Goal: Information Seeking & Learning: Learn about a topic

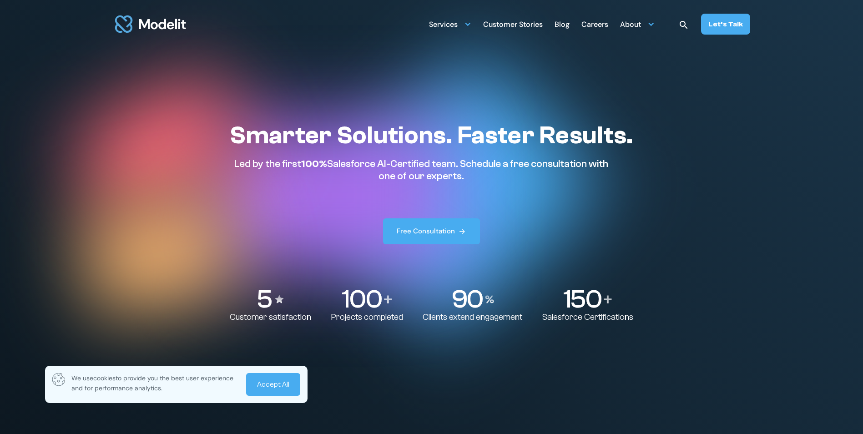
click at [497, 23] on div "Customer Stories" at bounding box center [513, 25] width 60 height 18
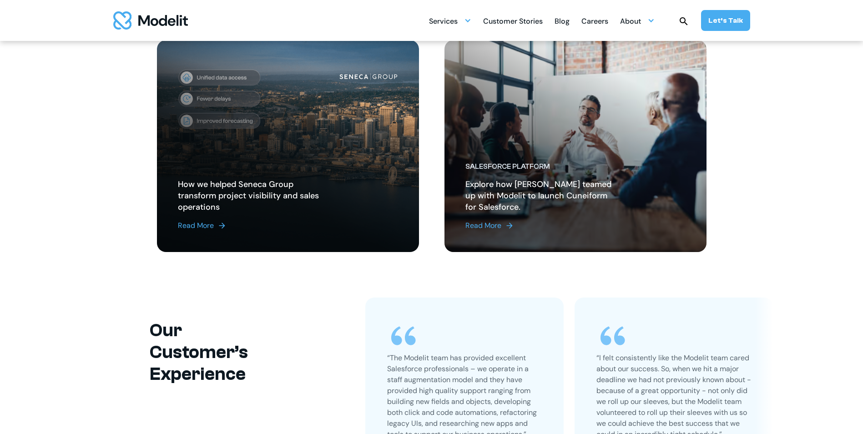
scroll to position [182, 0]
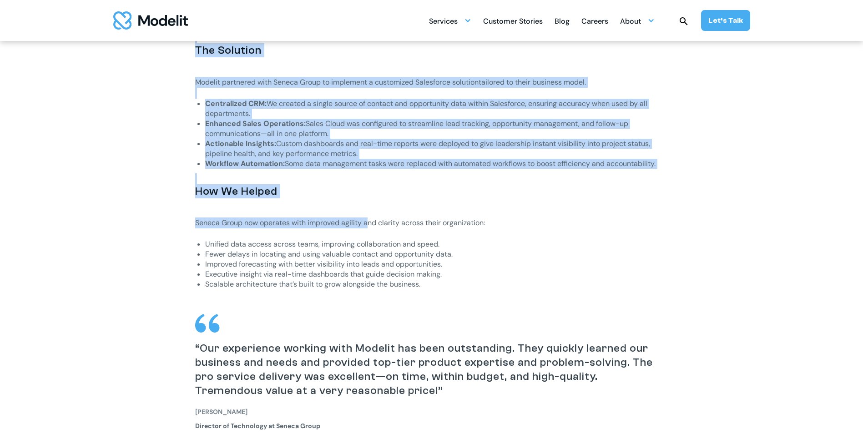
scroll to position [864, 0]
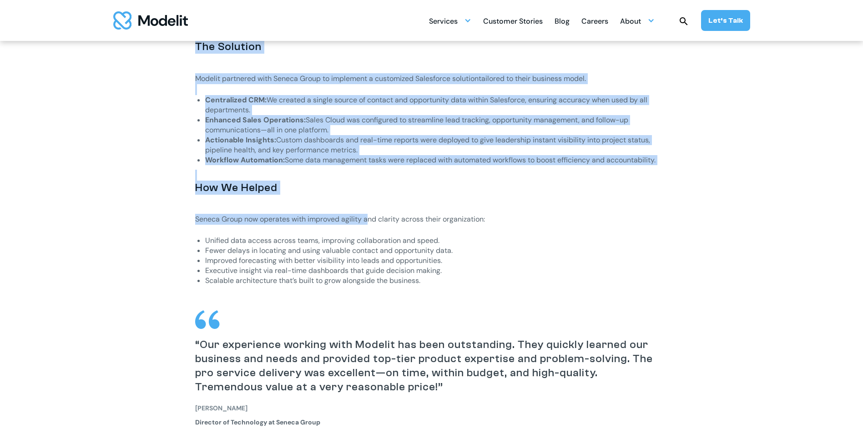
drag, startPoint x: 221, startPoint y: 190, endPoint x: 663, endPoint y: 161, distance: 442.9
click at [663, 161] on div "Products We Use Sales Cloud Salesforce Who They Are Seneca Group is a real esta…" at bounding box center [431, 60] width 600 height 806
copy div "Who They Are Seneca Group is a real estate advisory and project management firm…"
drag, startPoint x: 724, startPoint y: 24, endPoint x: 715, endPoint y: 24, distance: 9.6
click at [724, 24] on div "Let’s Talk" at bounding box center [725, 20] width 35 height 10
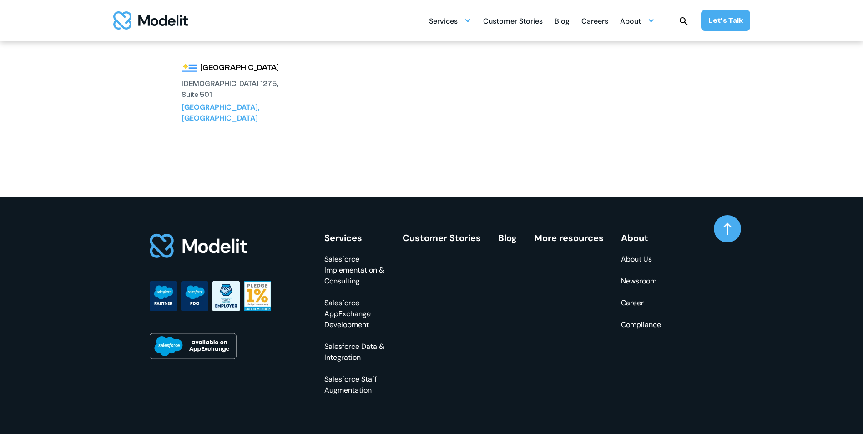
scroll to position [192, 0]
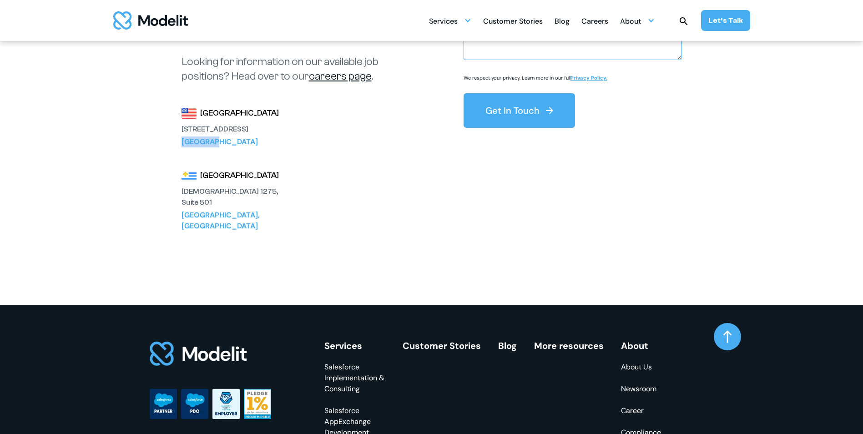
drag, startPoint x: 181, startPoint y: 141, endPoint x: 209, endPoint y: 140, distance: 28.2
click at [209, 140] on div "Bellevue, WA 98005" at bounding box center [231, 141] width 100 height 11
copy div "Bellevue"
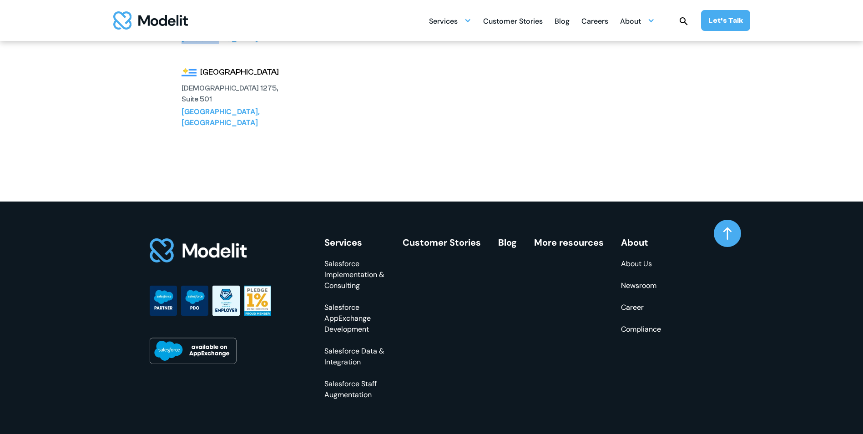
scroll to position [329, 0]
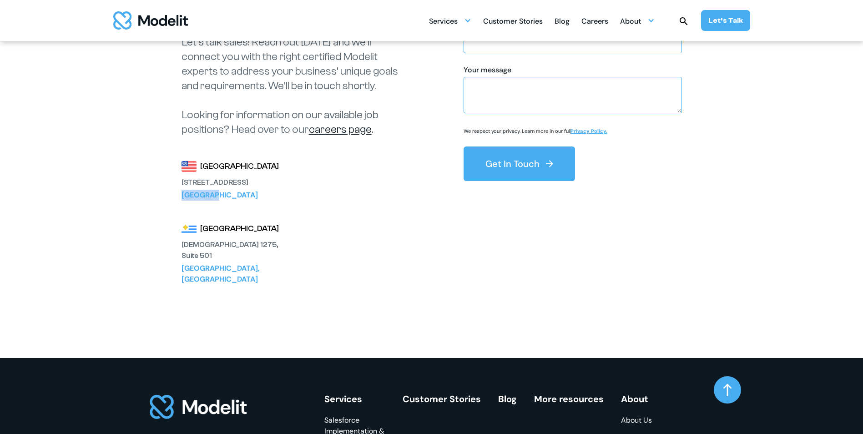
scroll to position [101, 0]
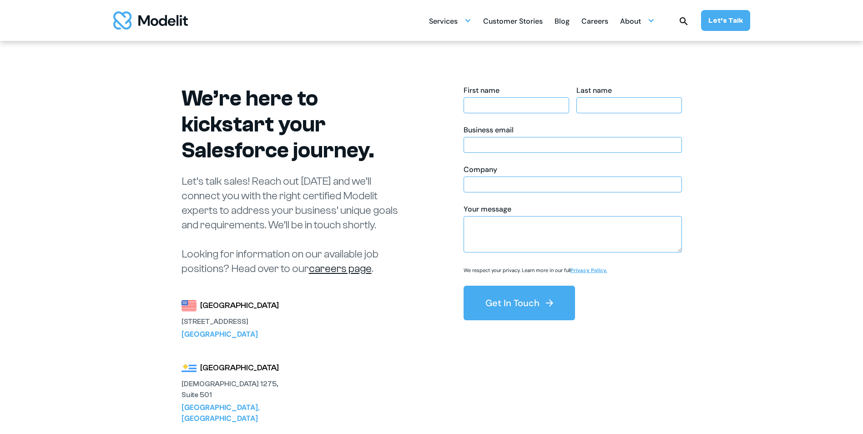
click at [155, 14] on img "home" at bounding box center [150, 20] width 75 height 18
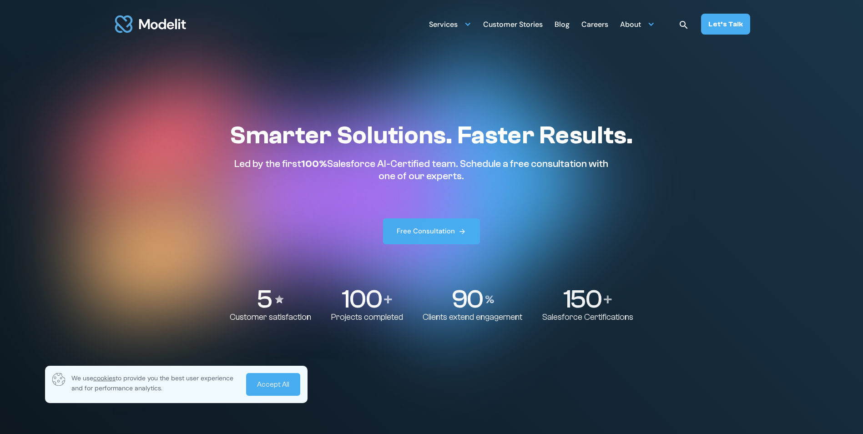
click at [503, 21] on div "Customer Stories" at bounding box center [513, 25] width 60 height 18
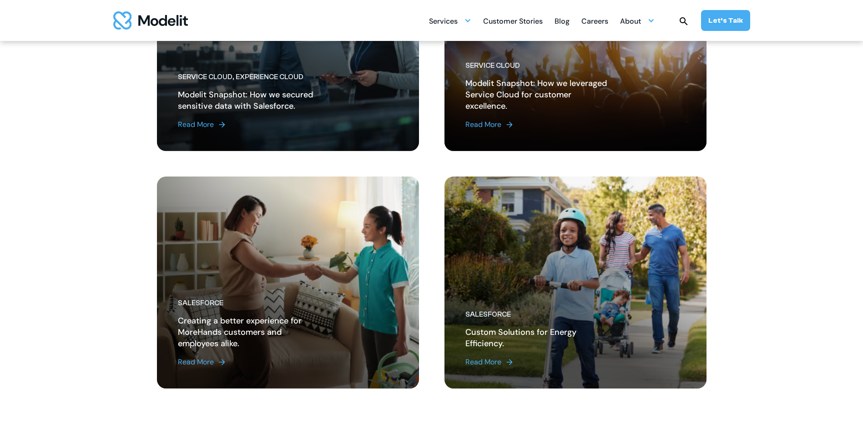
scroll to position [1137, 0]
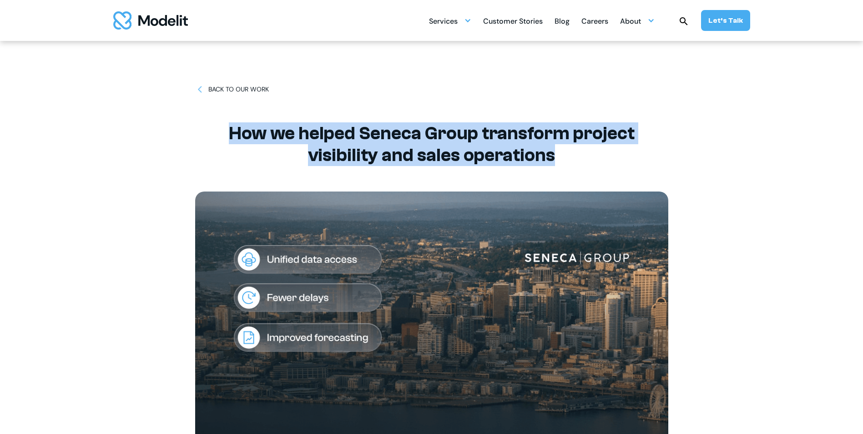
drag, startPoint x: 245, startPoint y: 129, endPoint x: 572, endPoint y: 147, distance: 328.3
click at [572, 147] on div "BACK TO OUR WORK How we helped Seneca Group transform project visibility and sa…" at bounding box center [431, 260] width 473 height 521
copy h1 "How we helped Seneca Group transform project visibility and sales operations"
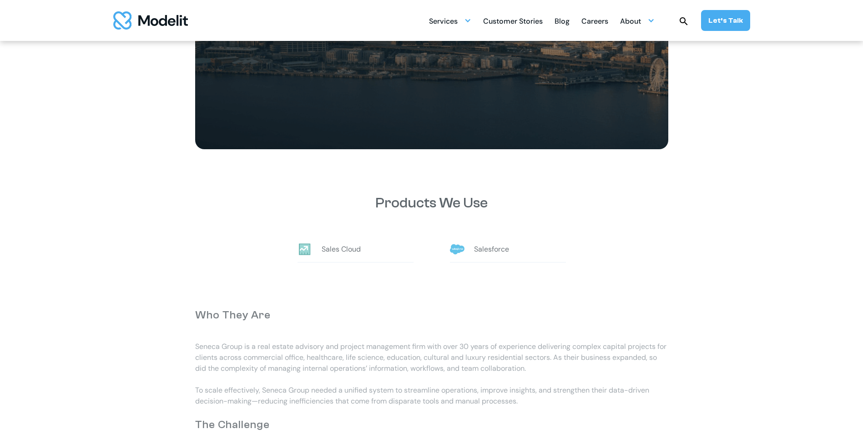
scroll to position [409, 0]
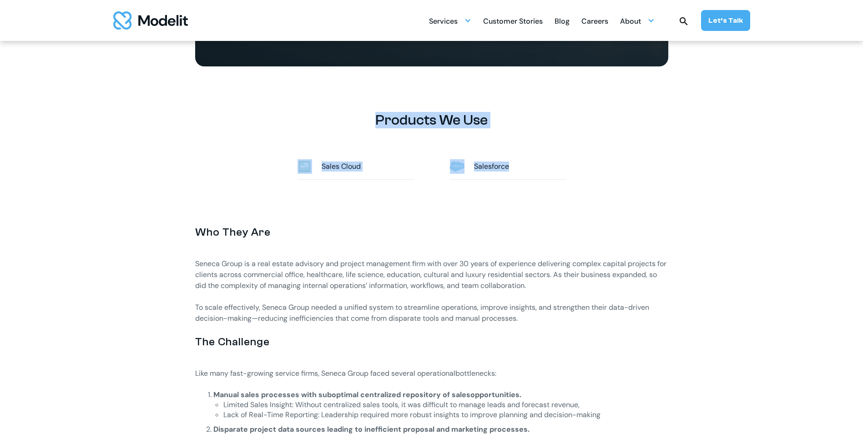
drag, startPoint x: 371, startPoint y: 114, endPoint x: 514, endPoint y: 156, distance: 149.3
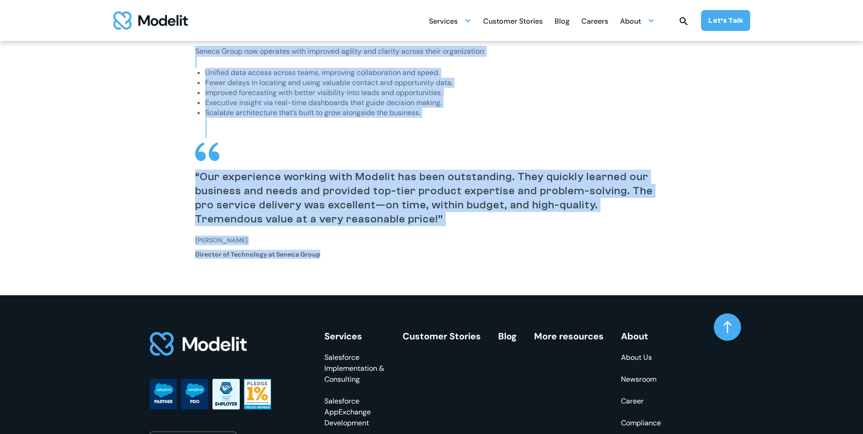
scroll to position [1046, 0]
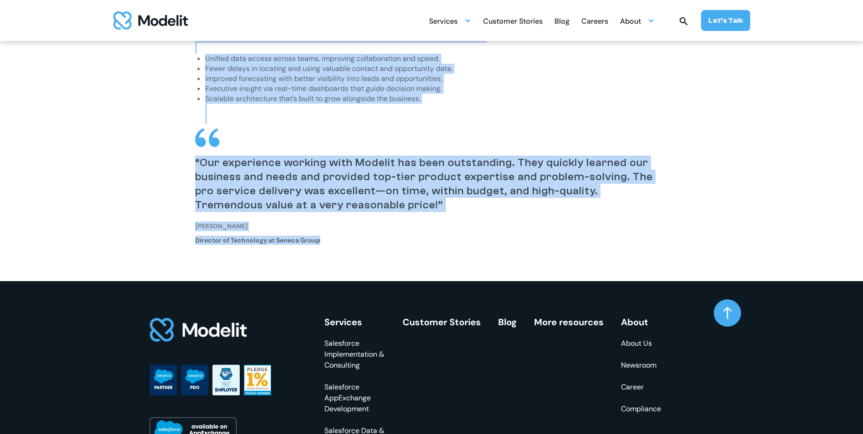
drag, startPoint x: 175, startPoint y: 232, endPoint x: 402, endPoint y: 238, distance: 227.4
copy div "Lor Ipsu Dol Sitame Conse ad e sedd eiusmo temporin utl etdolor magnaaliqu enim…"
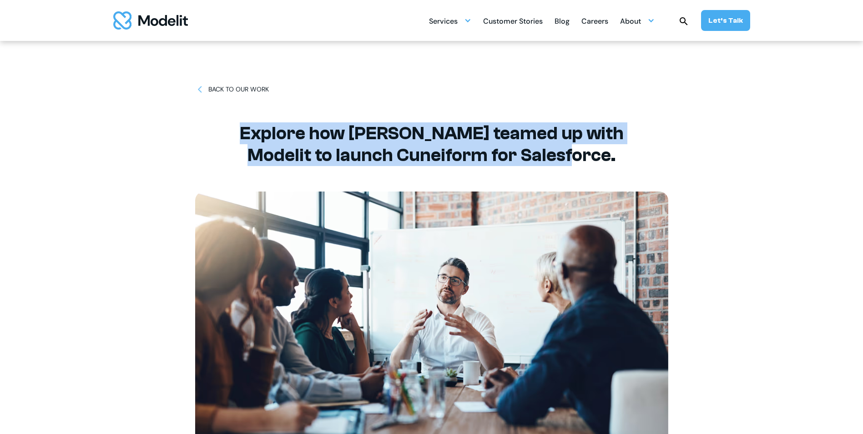
drag, startPoint x: 240, startPoint y: 132, endPoint x: 596, endPoint y: 157, distance: 357.4
click at [596, 157] on h1 "Explore how [PERSON_NAME] teamed up with Modelit to launch Cuneiform for Salesf…" at bounding box center [431, 144] width 409 height 44
copy h1 "Explore how [PERSON_NAME] teamed up with Modelit to launch Cuneiform for Salesf…"
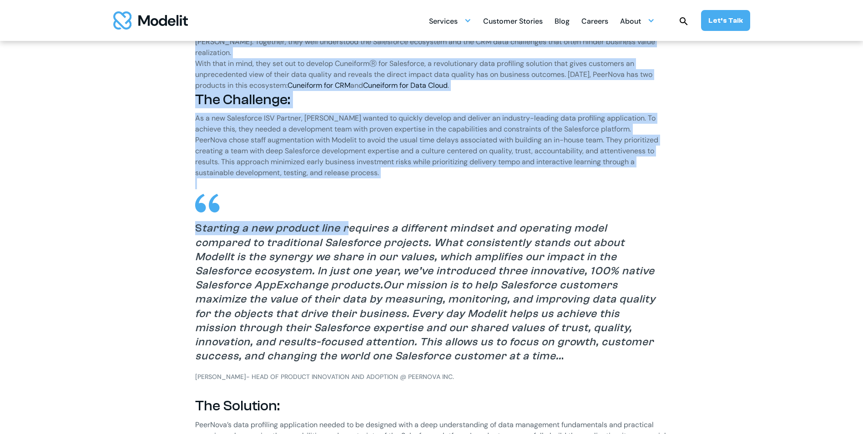
scroll to position [637, 0]
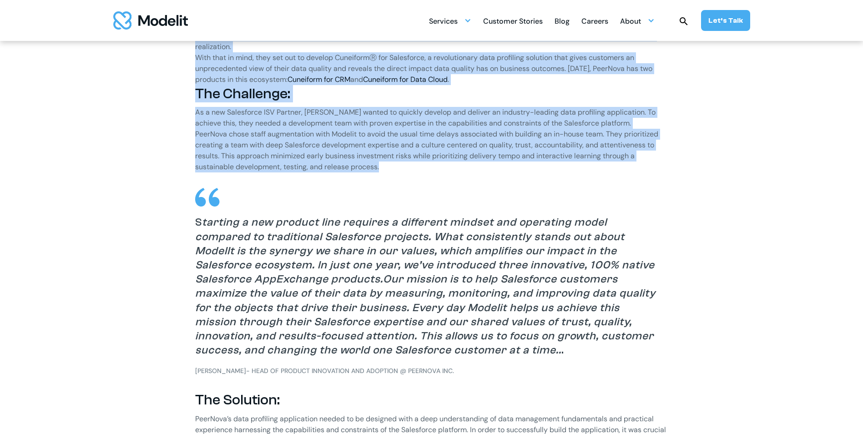
drag, startPoint x: 192, startPoint y: 139, endPoint x: 383, endPoint y: 153, distance: 191.9
copy div "LoreMips do s ametcons-adipisc elitsed doei temp incid ut LabOree doloremag ali…"
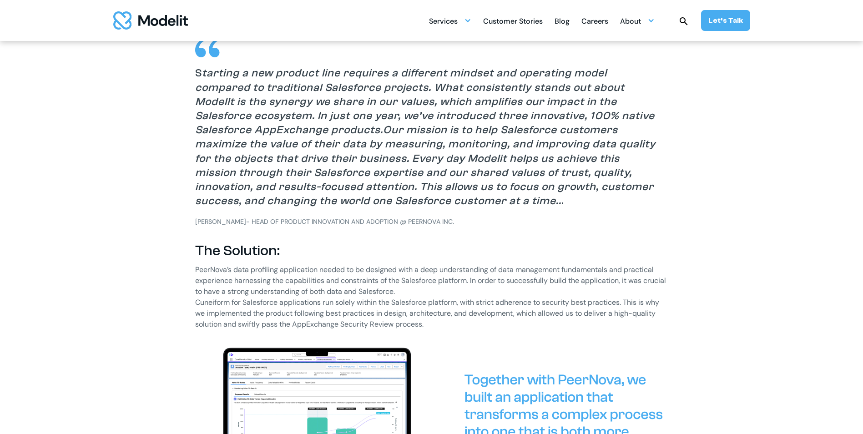
scroll to position [728, 0]
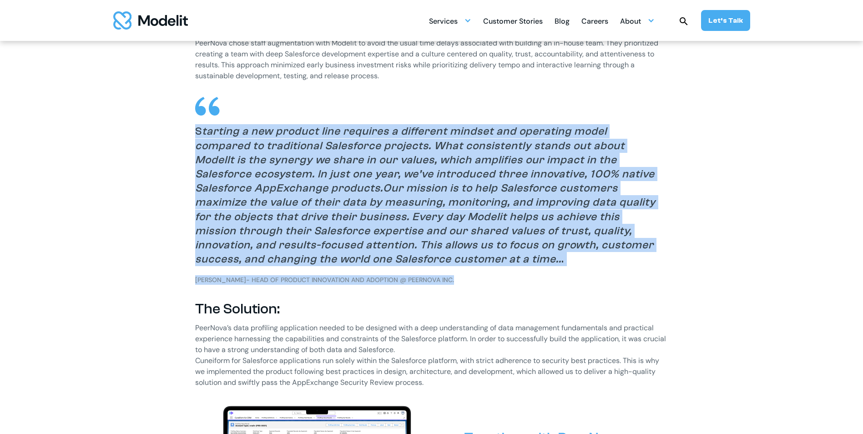
drag, startPoint x: 196, startPoint y: 119, endPoint x: 460, endPoint y: 266, distance: 302.7
click at [460, 266] on div "PeerNova is a decision-science company with deep roots in FinTech solutions who…" at bounding box center [431, 408] width 473 height 1003
copy div "S tarting a new product line requires a different mindset and operating model c…"
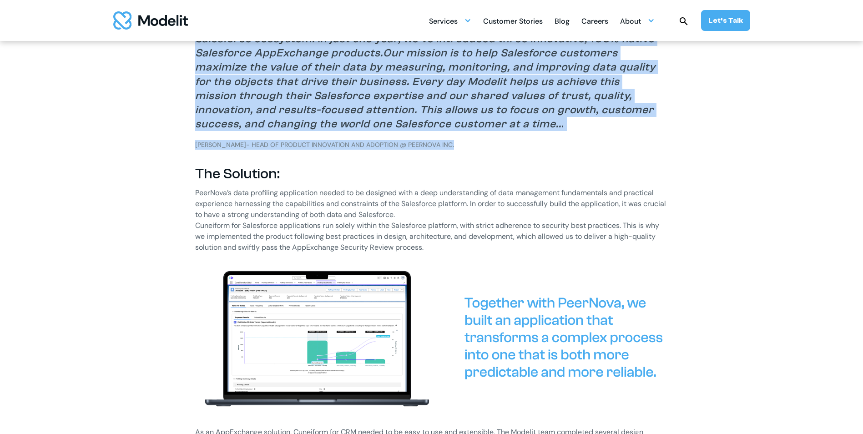
scroll to position [909, 0]
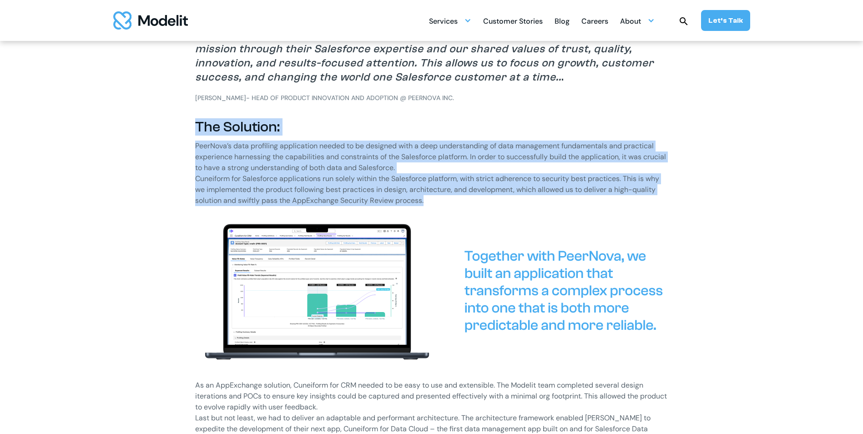
drag, startPoint x: 189, startPoint y: 109, endPoint x: 430, endPoint y: 189, distance: 254.4
click at [430, 189] on div "Products We Use Salesforce Platform Salesforce PeerNova is a decision-science c…" at bounding box center [431, 186] width 600 height 1148
copy div "The Solution: PeerNova’s data profiling application needed to be designed with …"
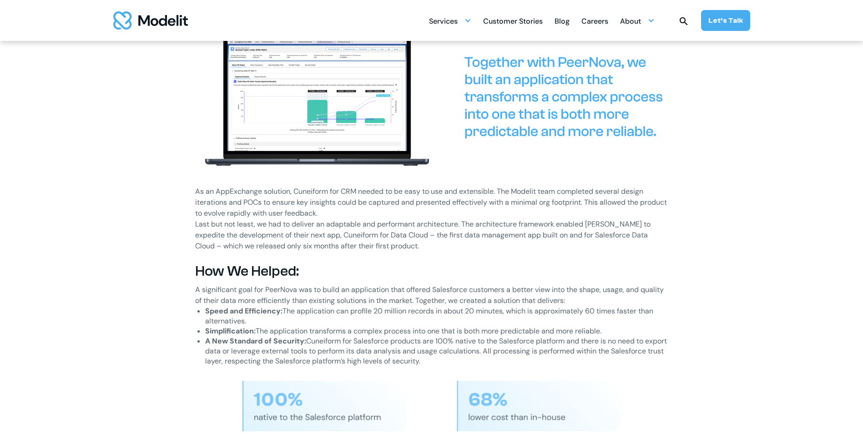
scroll to position [1137, 0]
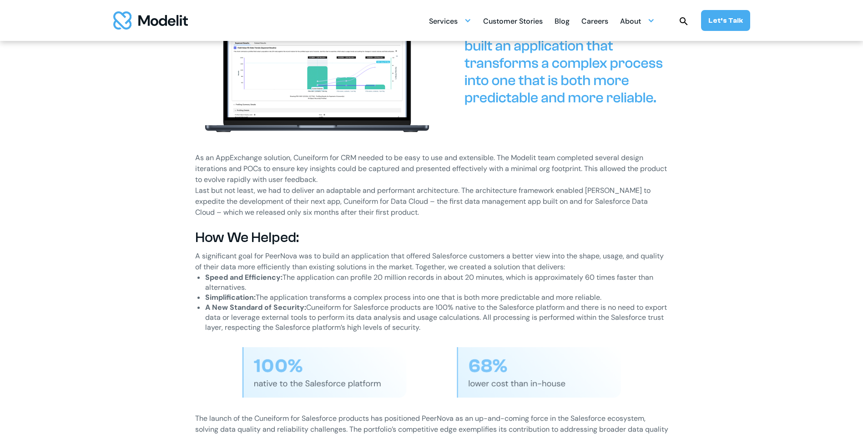
drag, startPoint x: 274, startPoint y: 181, endPoint x: 495, endPoint y: 315, distance: 258.5
copy div "As an AppExchange solution, Cuneiform for CRM needed to be easy to use and exte…"
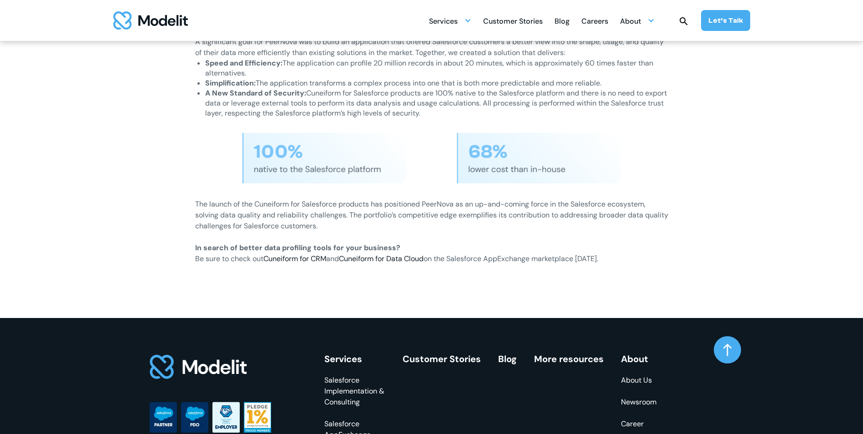
scroll to position [1364, 0]
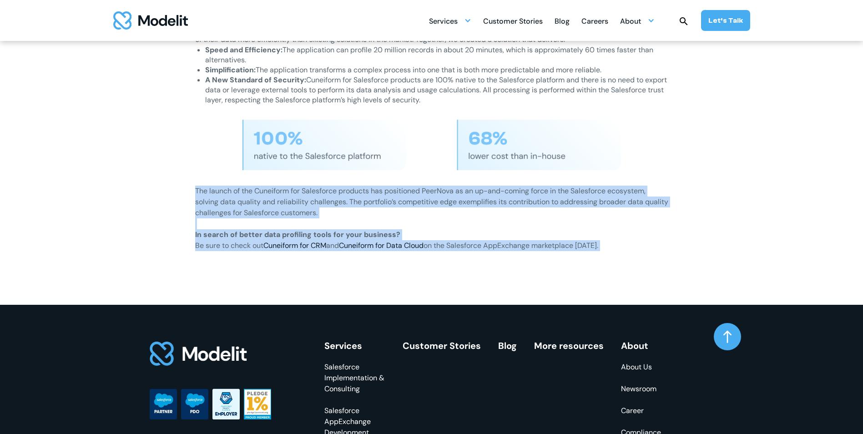
drag, startPoint x: 207, startPoint y: 180, endPoint x: 619, endPoint y: 242, distance: 416.1
copy div "The launch of the Cuneiform for Salesforce products has positioned PeerNova as …"
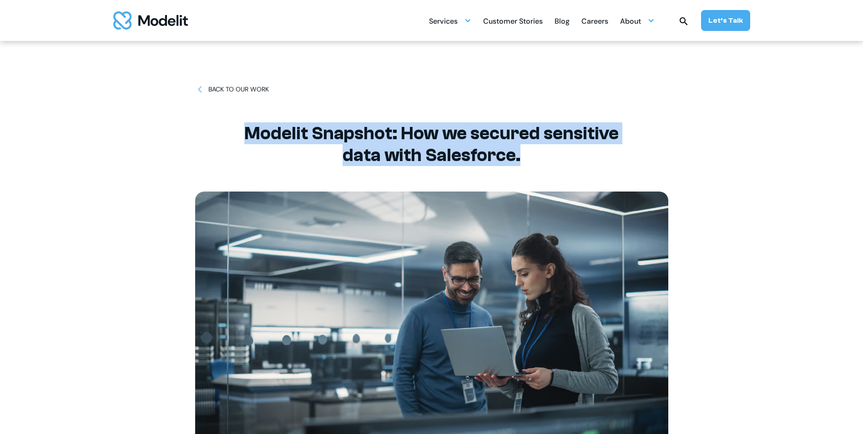
drag, startPoint x: 250, startPoint y: 132, endPoint x: 555, endPoint y: 153, distance: 305.8
click at [555, 153] on h1 "Modelit Snapshot: How we secured sensitive data with Salesforce." at bounding box center [431, 144] width 409 height 44
copy h1 "Modelit Snapshot: How we secured sensitive data with Salesforce."
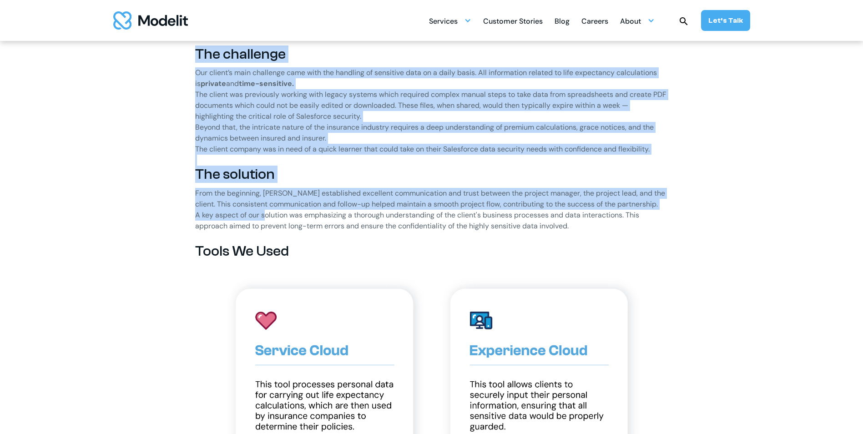
scroll to position [682, 0]
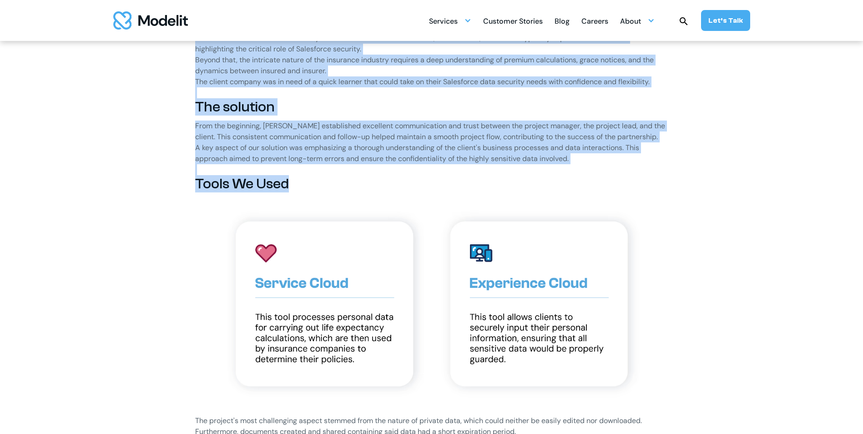
drag, startPoint x: 247, startPoint y: 149, endPoint x: 312, endPoint y: 176, distance: 71.1
click at [312, 176] on div "Products We Use Salesforce Platform CRM Analytics Experience Cloud The challeng…" at bounding box center [431, 246] width 600 height 815
copy div "The challenge Our client’s main challenge came with the handling of sensitive d…"
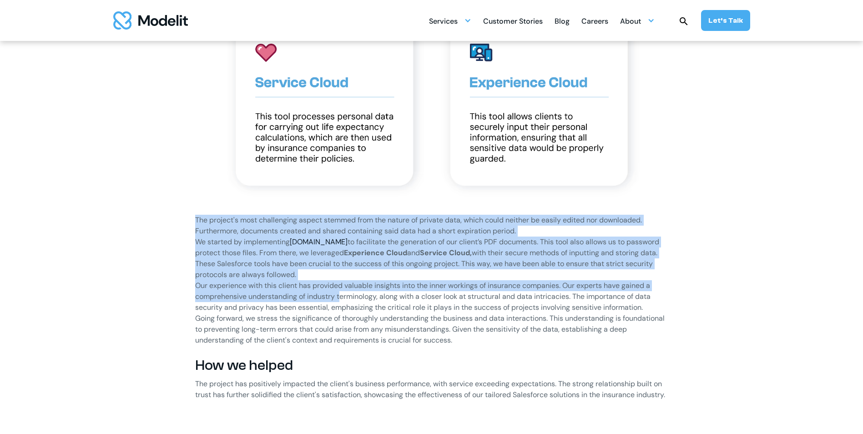
scroll to position [955, 0]
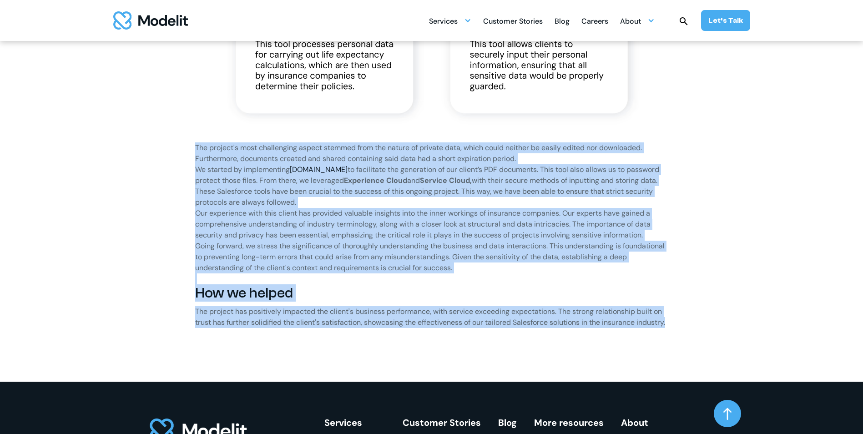
drag, startPoint x: 189, startPoint y: 236, endPoint x: 521, endPoint y: 336, distance: 346.4
copy div "The project's most challenging aspect stemmed from the nature of private data, …"
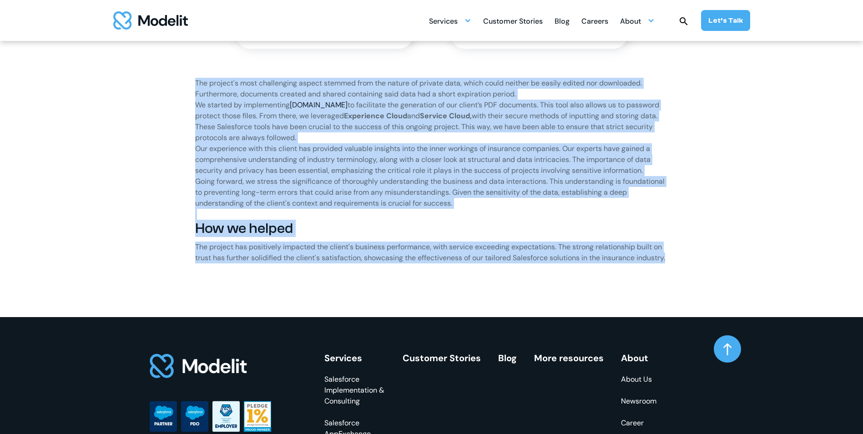
scroll to position [1201, 0]
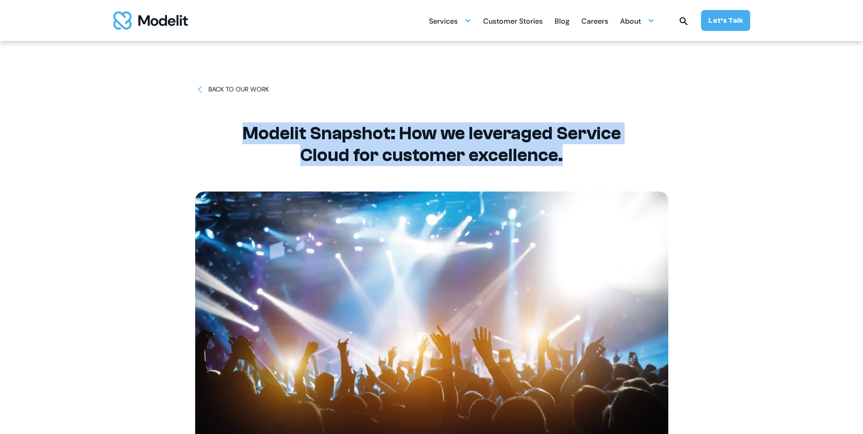
drag, startPoint x: 239, startPoint y: 129, endPoint x: 562, endPoint y: 149, distance: 324.4
click at [562, 149] on h1 "Modelit Snapshot: How we leveraged Service Cloud for customer excellence." at bounding box center [431, 144] width 409 height 44
copy h1 "Modelit Snapshot: How we leveraged Service Cloud for customer excellence."
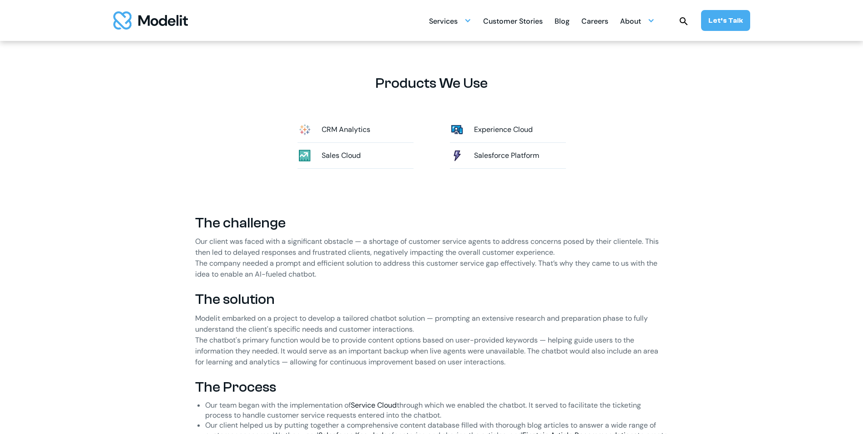
scroll to position [591, 0]
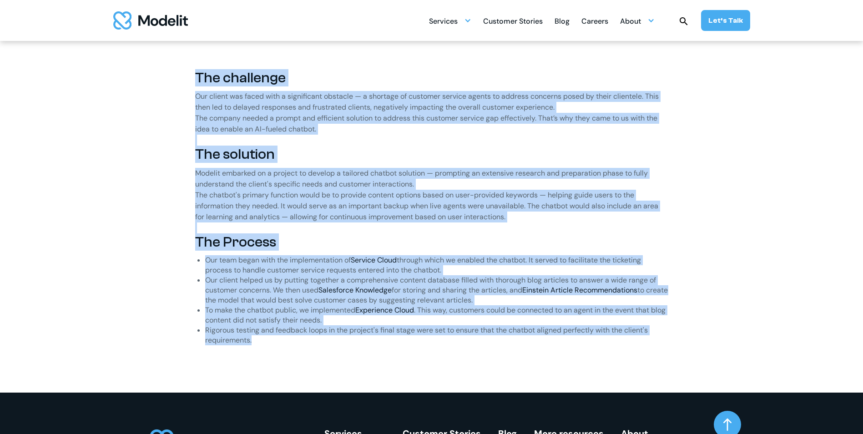
drag, startPoint x: 196, startPoint y: 76, endPoint x: 260, endPoint y: 336, distance: 268.2
click at [260, 336] on div "Products We Use CRM Analytics Experience Cloud Sales Cloud Salesforce Platform …" at bounding box center [431, 161] width 600 height 462
copy div "The challenge Our client was faced with a significant obstacle — a shortage of …"
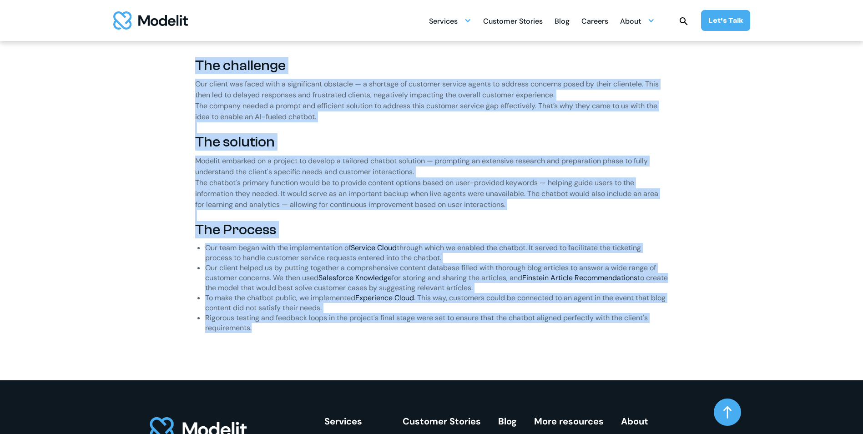
scroll to position [837, 0]
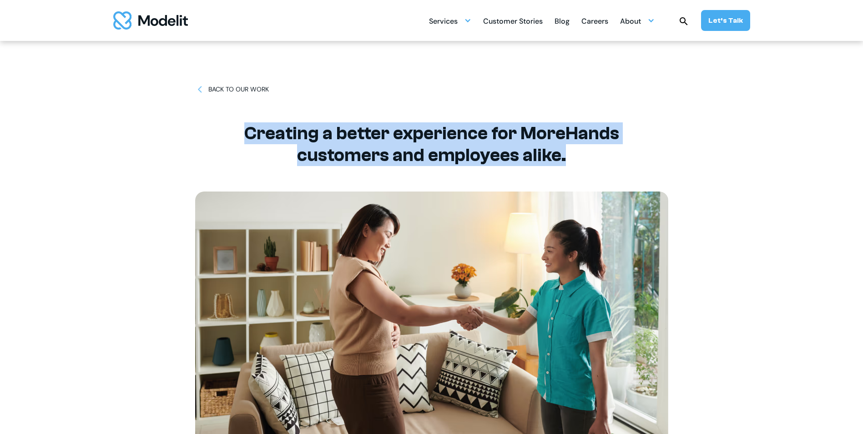
drag, startPoint x: 248, startPoint y: 125, endPoint x: 565, endPoint y: 155, distance: 317.9
click at [565, 155] on h1 "Creating a better experience for MoreHands customers and employees alike." at bounding box center [431, 144] width 409 height 44
copy h1 "Creating a better experience for MoreHands customers and employees alike."
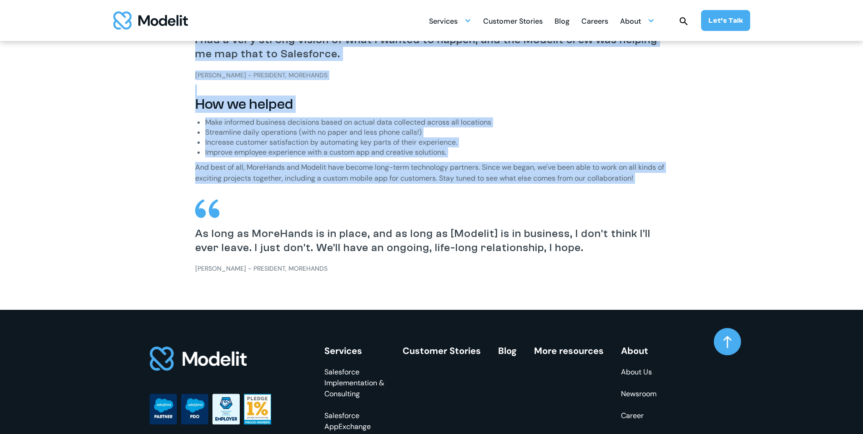
scroll to position [1091, 0]
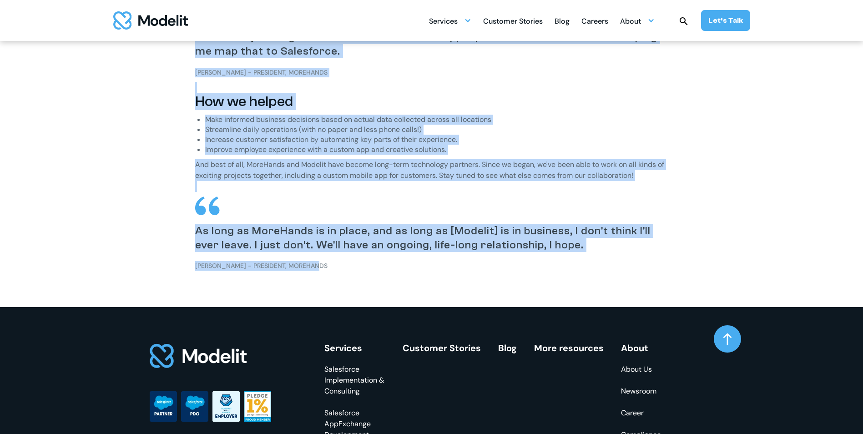
drag, startPoint x: 195, startPoint y: 81, endPoint x: 322, endPoint y: 260, distance: 219.0
copy div "Lor ipsumdolo SitaMetco adipi elit seddoe tem inci Utlabo et dolorem aliqu enim…"
